Goal: Task Accomplishment & Management: Manage account settings

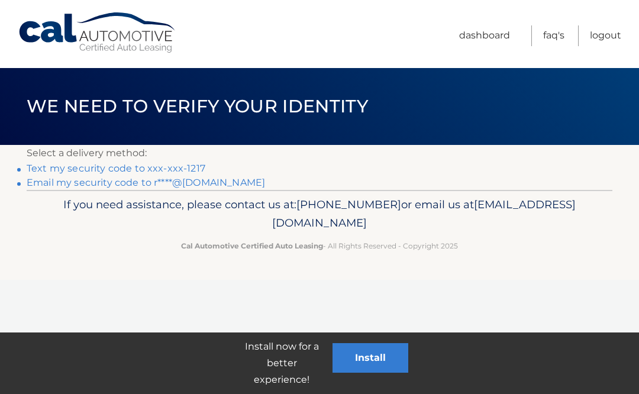
click at [62, 166] on link "Text my security code to xxx-xxx-1217" at bounding box center [116, 168] width 179 height 11
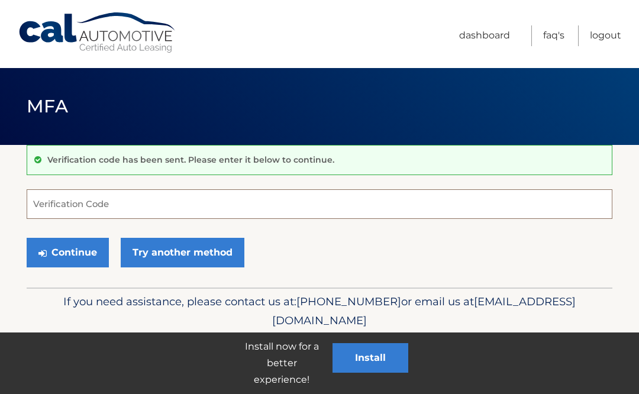
click at [157, 194] on input "Verification Code" at bounding box center [320, 204] width 586 height 30
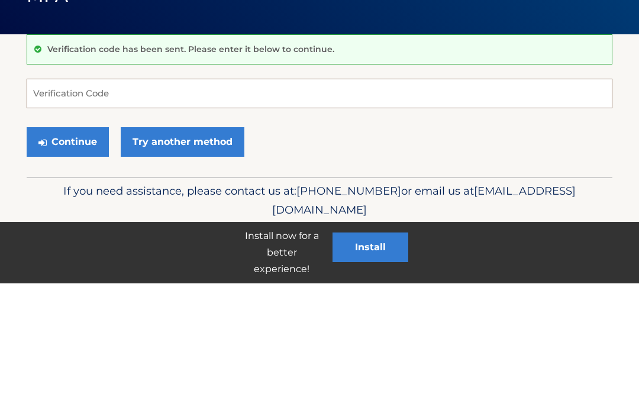
click at [105, 189] on input "Verification Code" at bounding box center [320, 204] width 586 height 30
type input "031960"
click at [67, 238] on button "Continue" at bounding box center [68, 253] width 82 height 30
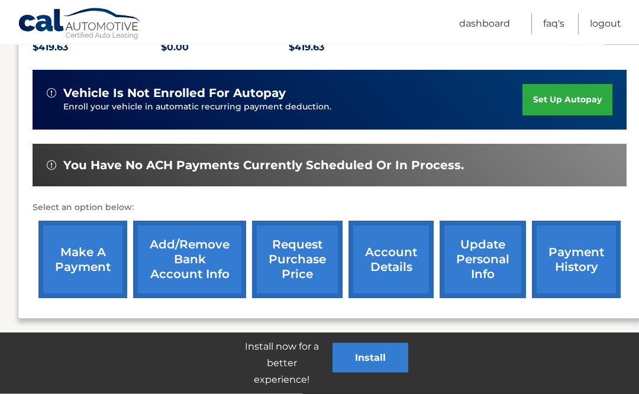
scroll to position [288, 9]
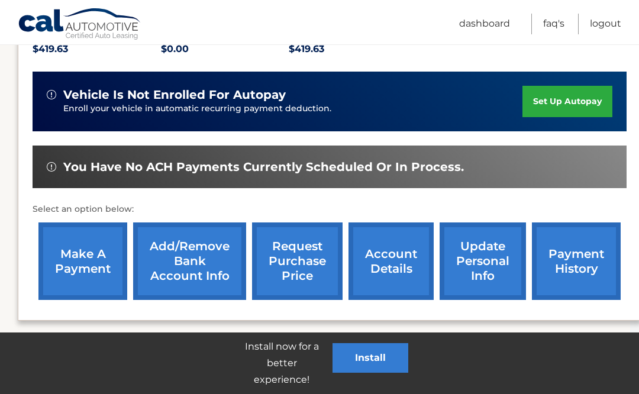
click at [93, 243] on link "make a payment" at bounding box center [82, 262] width 89 height 78
click at [93, 266] on link "make a payment" at bounding box center [82, 262] width 89 height 78
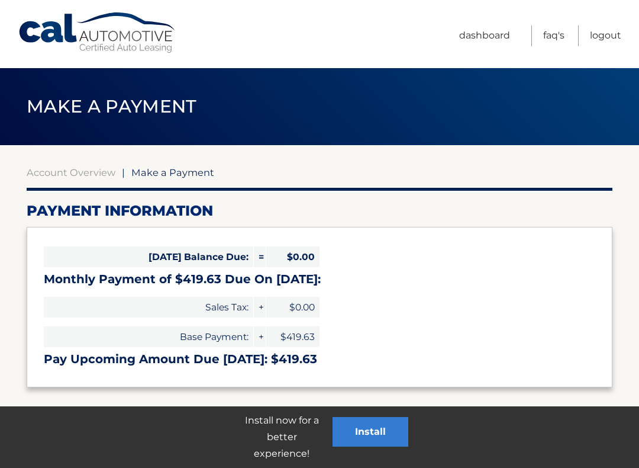
select select "MTQ4ZjI5MTktNWYyZC00MjA1LWIzMzItNTE4MmI3OWI1NmI3"
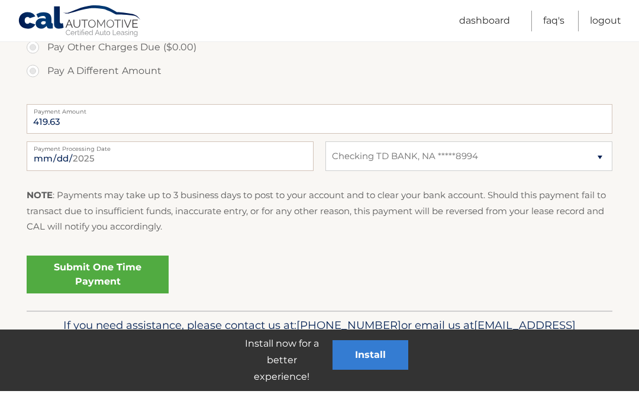
scroll to position [445, 0]
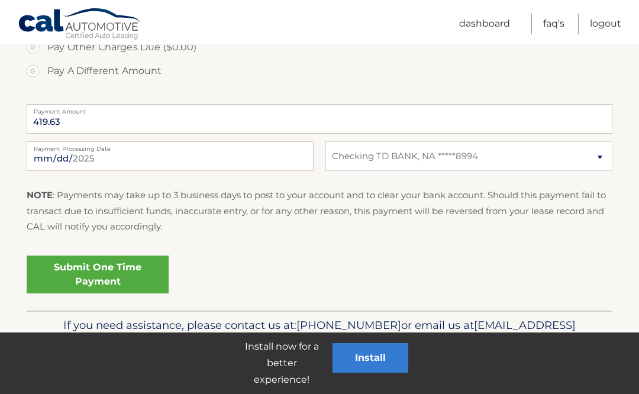
click at [137, 266] on link "Submit One Time Payment" at bounding box center [98, 275] width 142 height 38
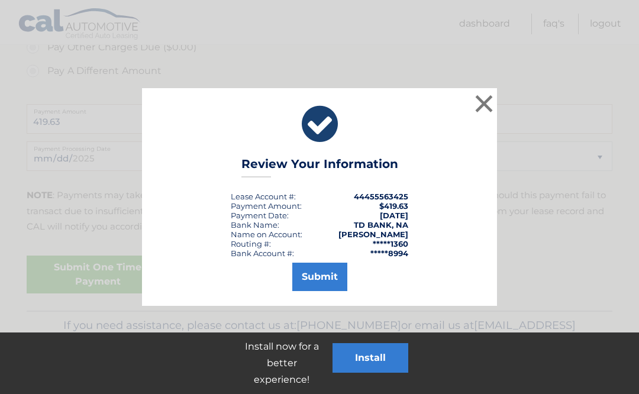
click at [326, 279] on button "Submit" at bounding box center [319, 277] width 55 height 28
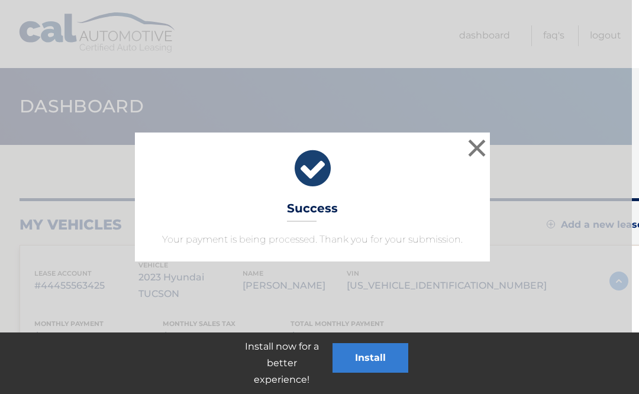
scroll to position [0, 9]
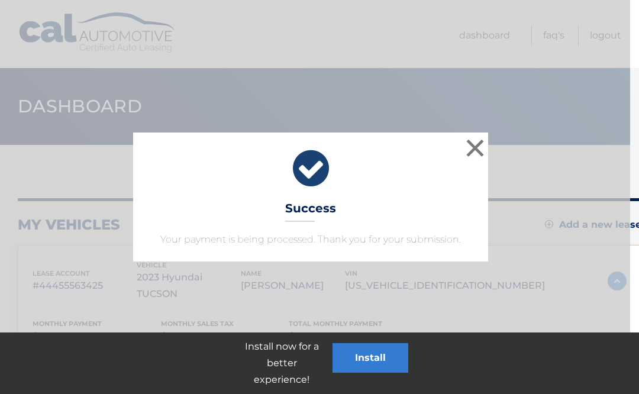
click at [478, 149] on button "×" at bounding box center [475, 148] width 24 height 24
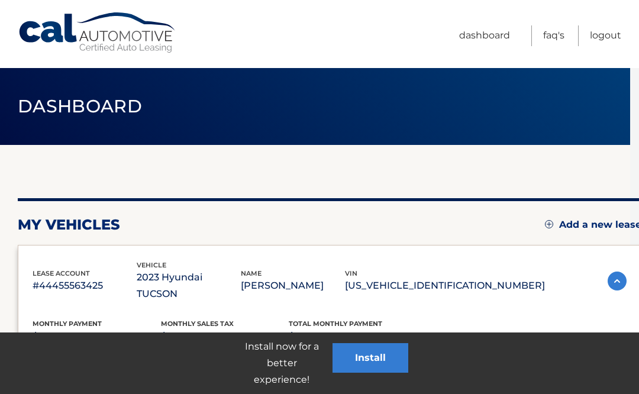
click at [614, 33] on link "Logout" at bounding box center [605, 35] width 31 height 21
